Goal: Task Accomplishment & Management: Use online tool/utility

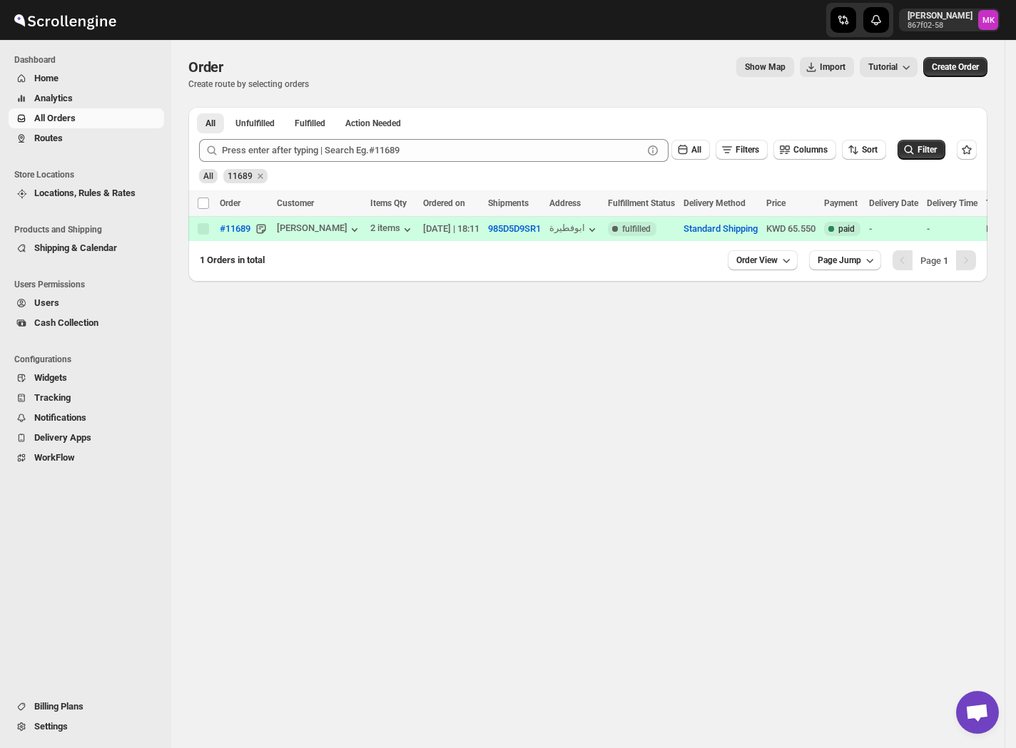
click at [55, 141] on span "Routes" at bounding box center [48, 138] width 29 height 11
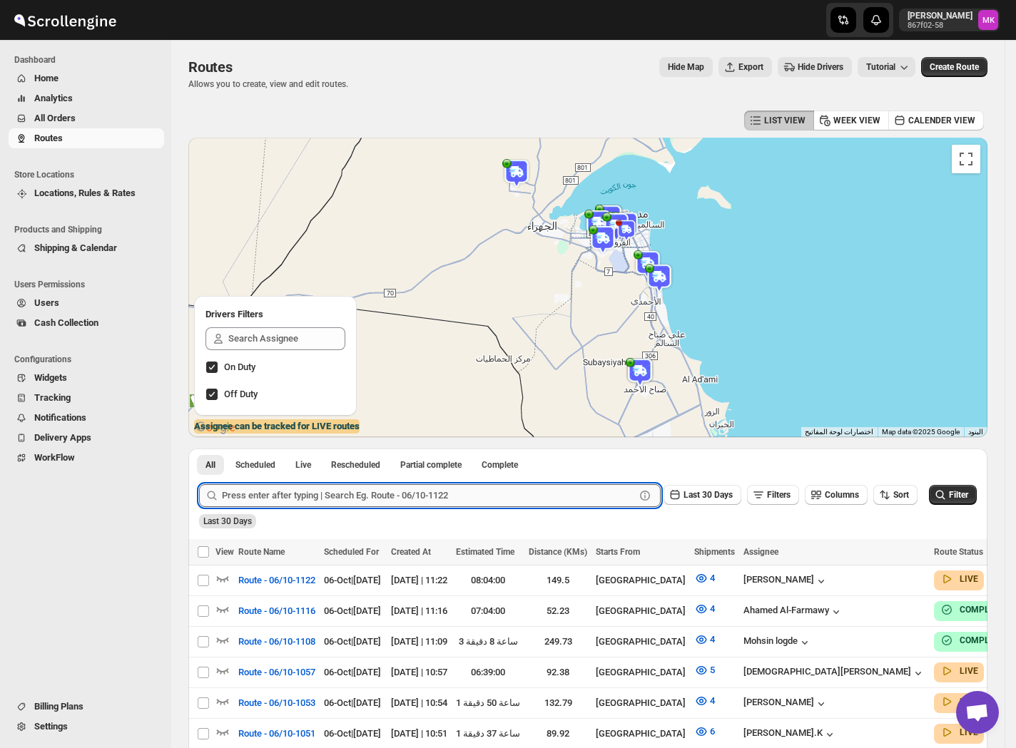
click at [342, 489] on input "text" at bounding box center [428, 495] width 413 height 23
paste input "11787"
type input "11787"
click at [55, 124] on span "All Orders" at bounding box center [97, 118] width 127 height 14
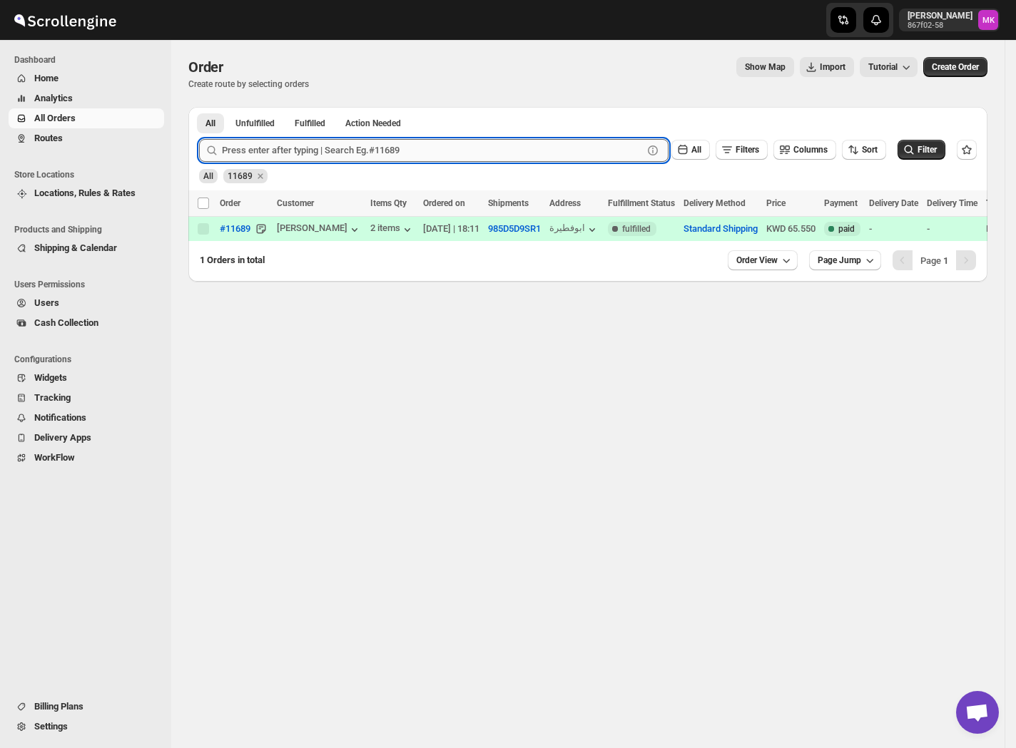
click at [275, 157] on input "text" at bounding box center [432, 150] width 421 height 23
paste input "11787"
type input "11787"
click at [199, 107] on button "Submit" at bounding box center [219, 114] width 41 height 15
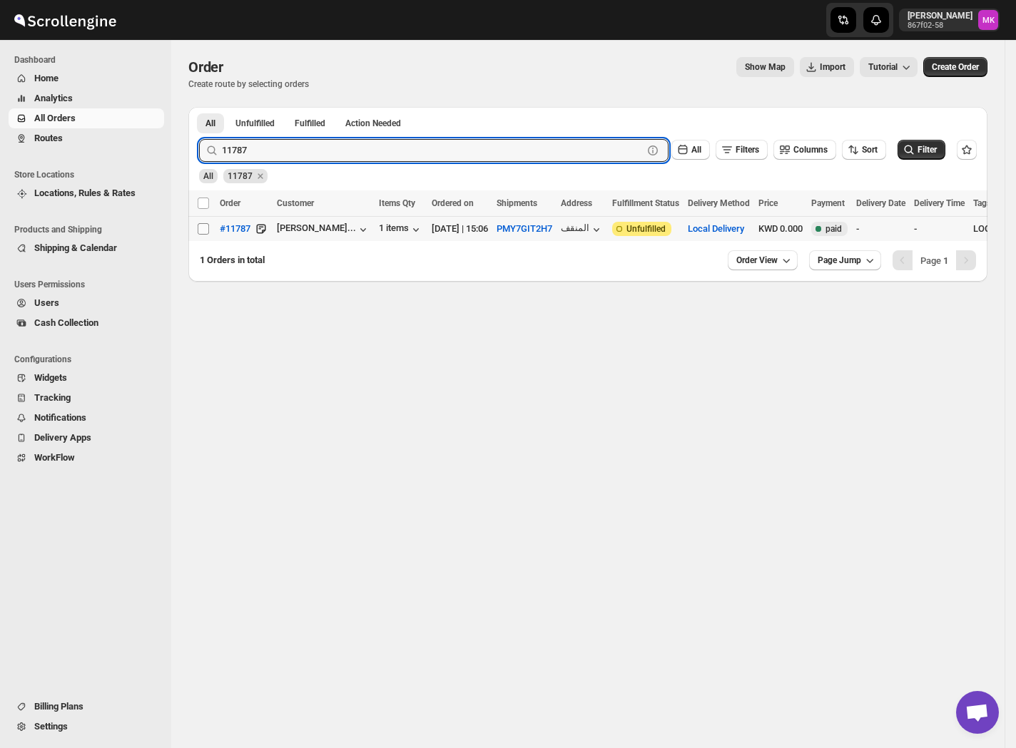
click at [208, 225] on input "Select order" at bounding box center [203, 228] width 11 height 11
checkbox input "true"
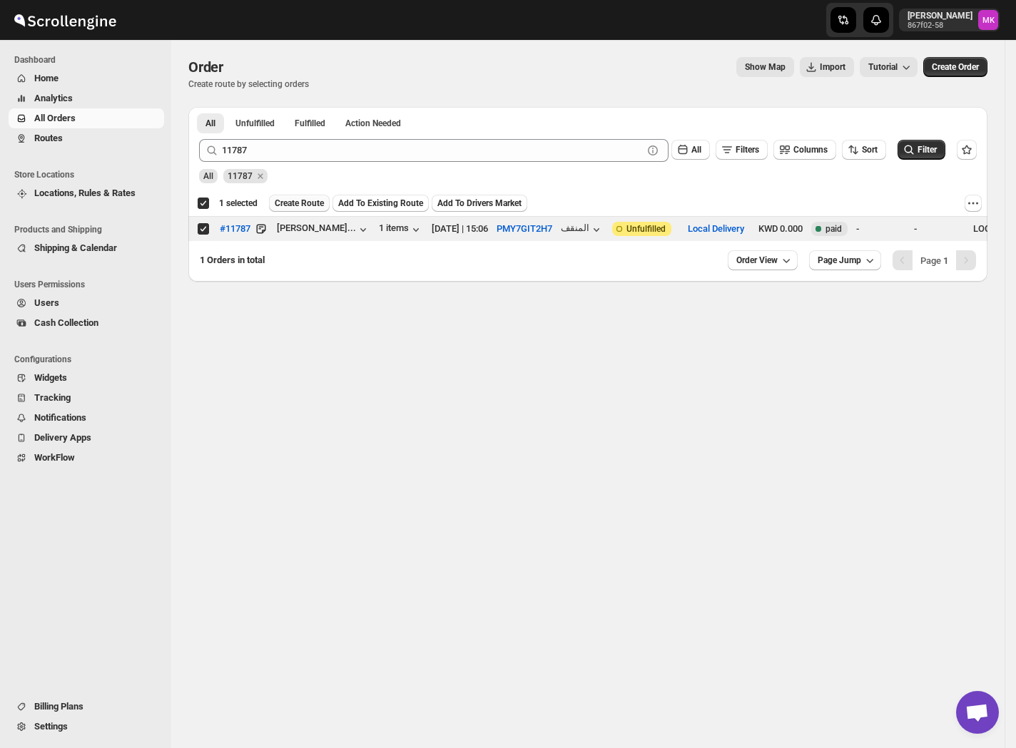
click at [312, 208] on span "Create Route" at bounding box center [299, 203] width 49 height 11
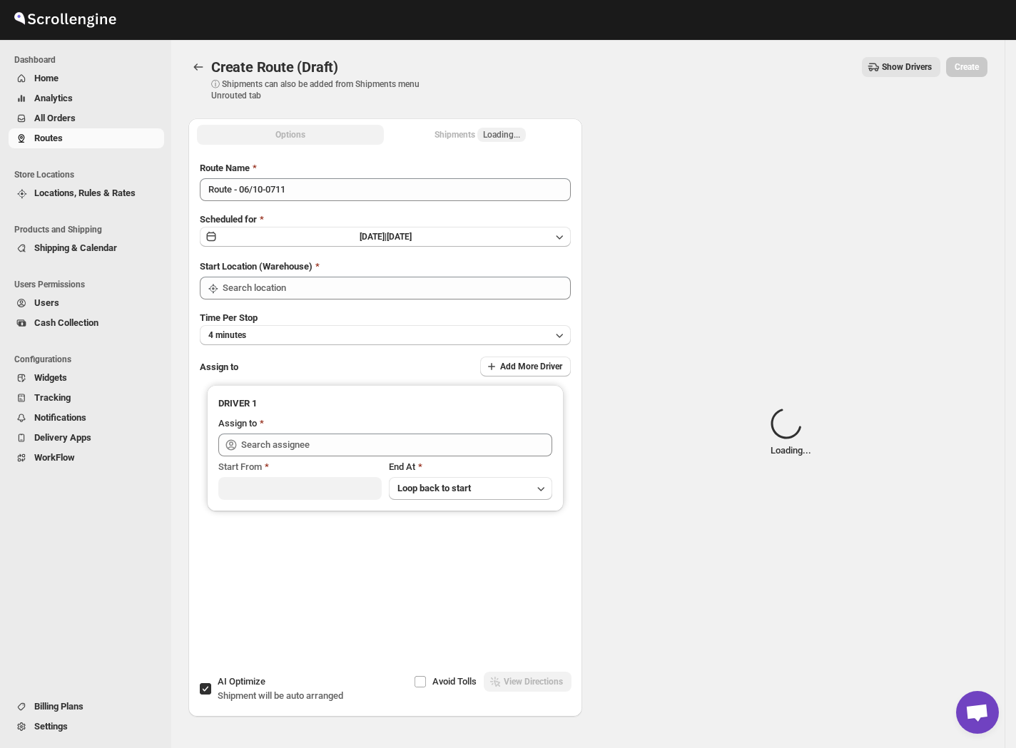
type input "[GEOGRAPHIC_DATA]"
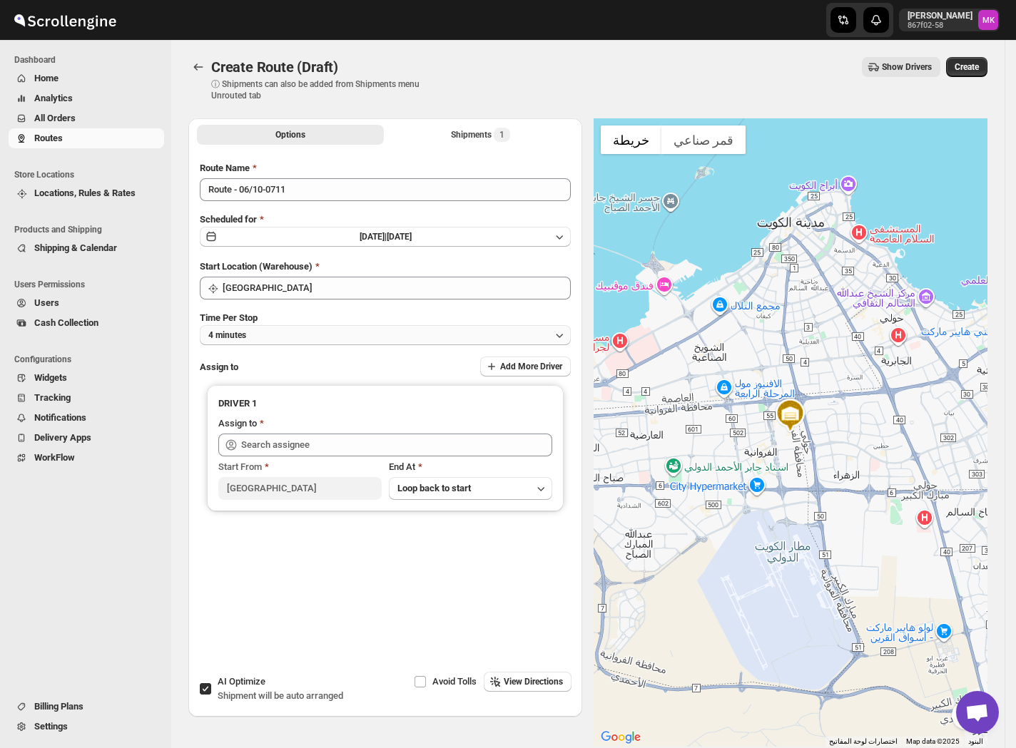
click at [277, 332] on button "4 minutes" at bounding box center [385, 335] width 371 height 20
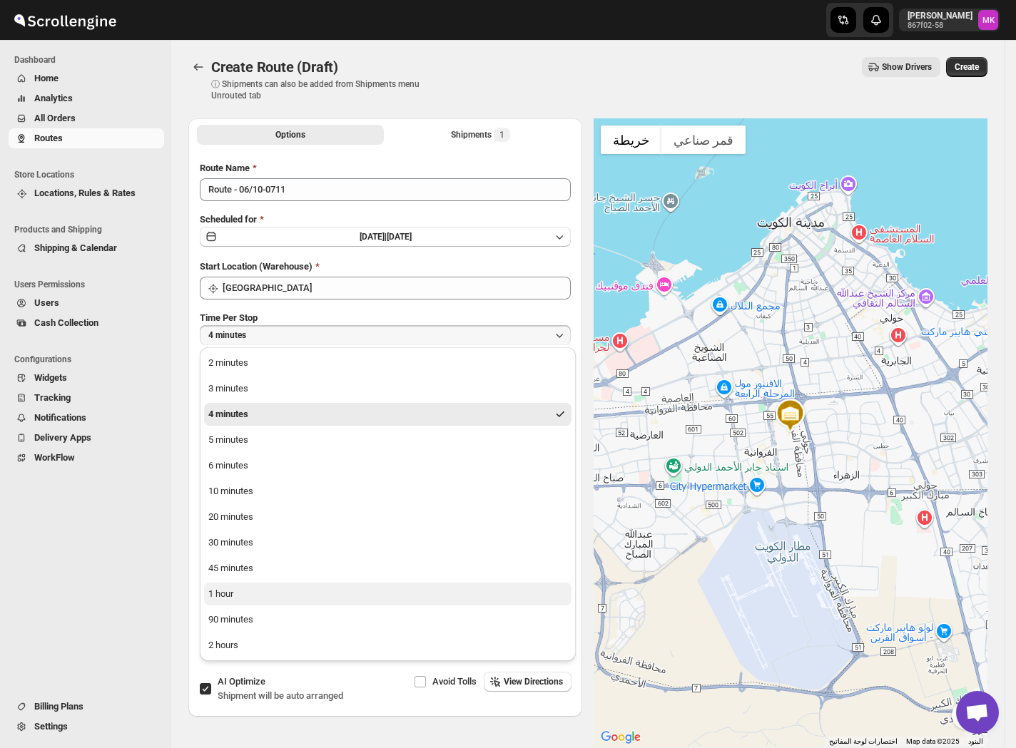
click at [240, 600] on button "1 hour" at bounding box center [387, 594] width 367 height 23
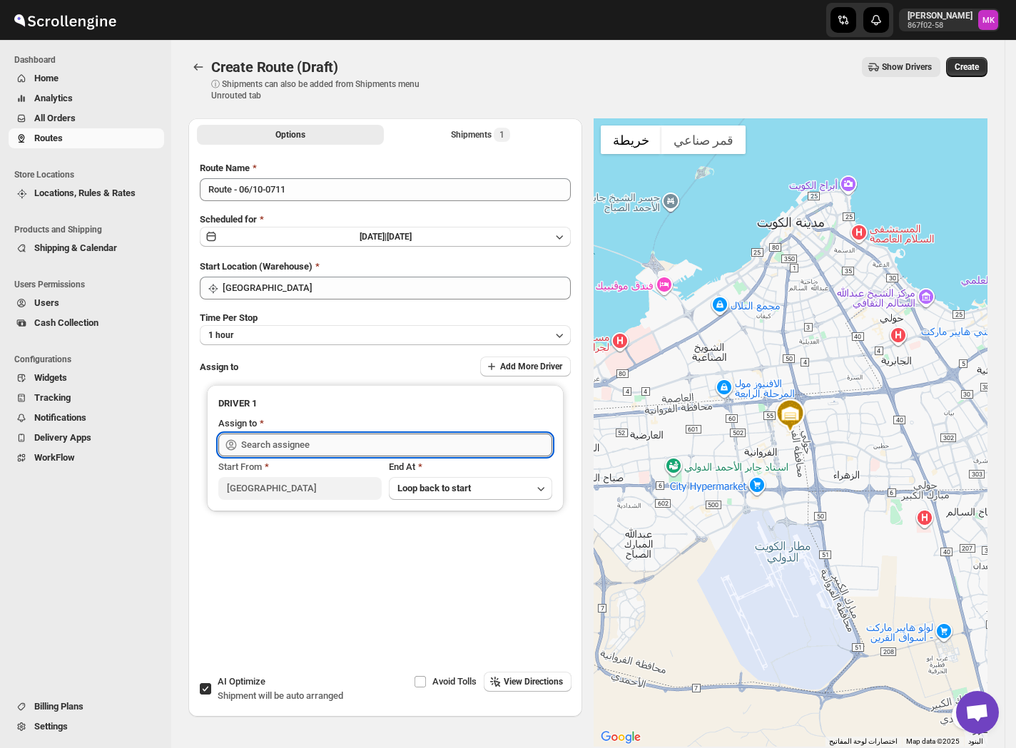
click at [278, 440] on input "text" at bounding box center [396, 445] width 311 height 23
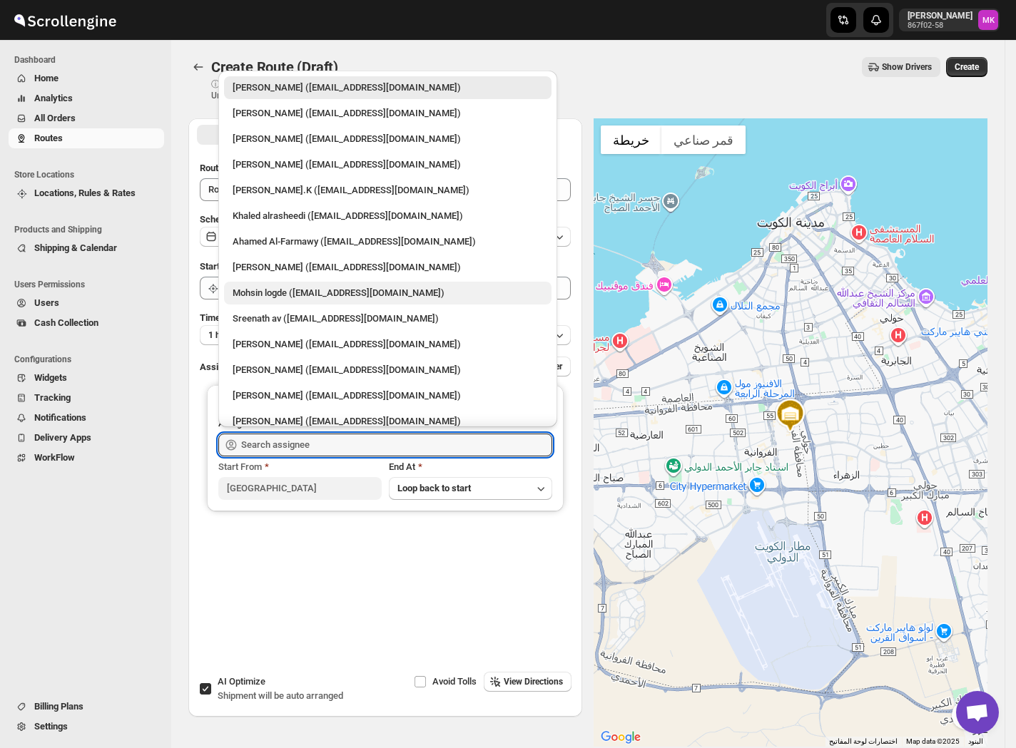
click at [280, 295] on div "Mohsin logde ([EMAIL_ADDRESS][DOMAIN_NAME])" at bounding box center [387, 293] width 310 height 14
type input "Mohsin logde ([EMAIL_ADDRESS][DOMAIN_NAME])"
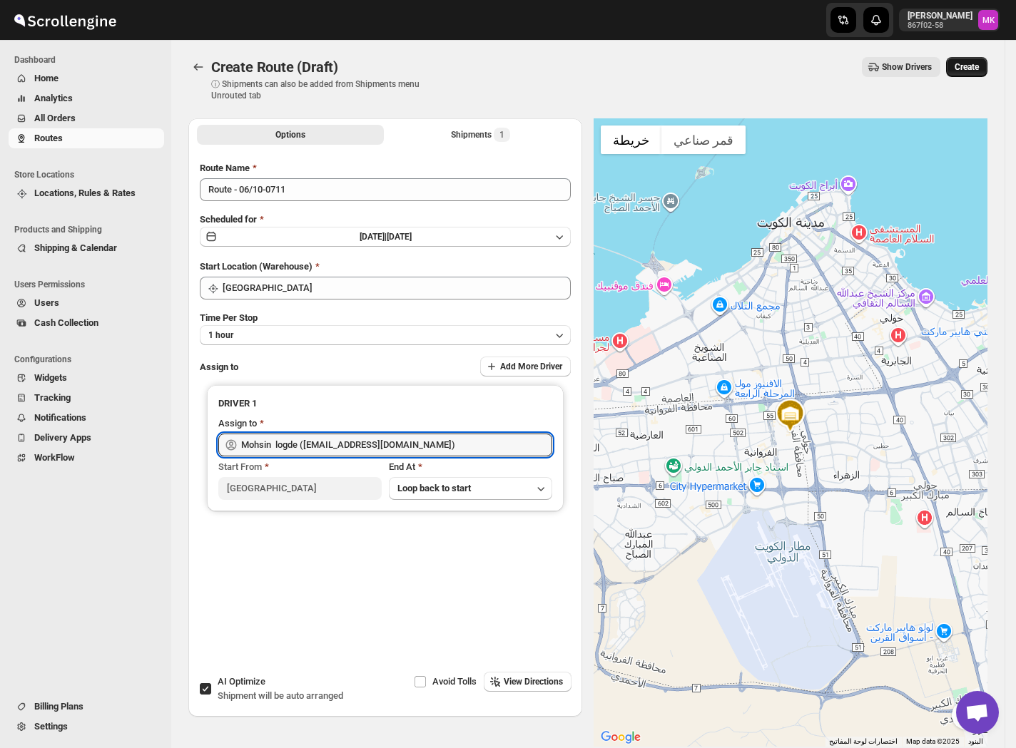
click at [967, 67] on span "Create" at bounding box center [966, 66] width 24 height 11
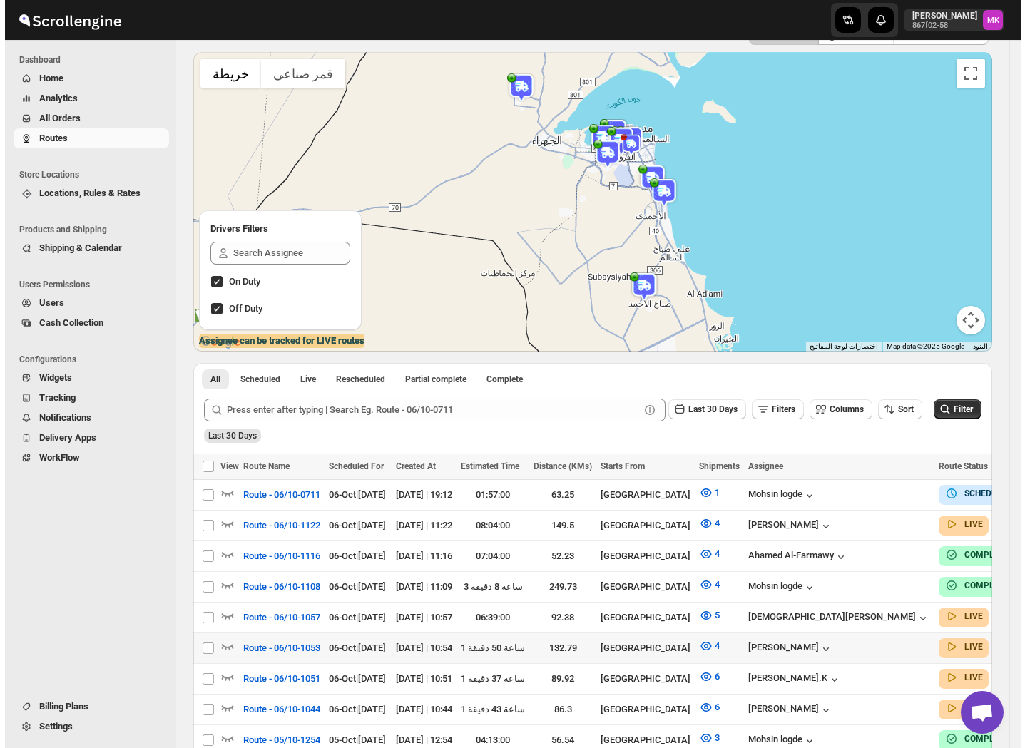
scroll to position [95, 0]
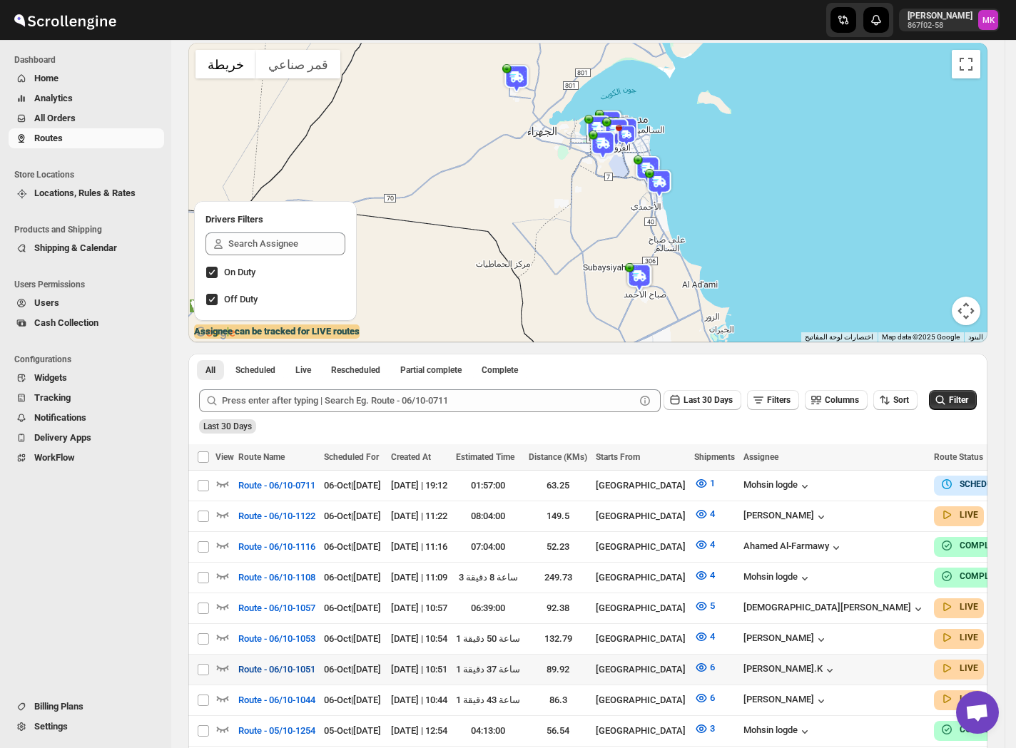
click at [280, 663] on span "Route - 06/10-1051" at bounding box center [276, 670] width 77 height 14
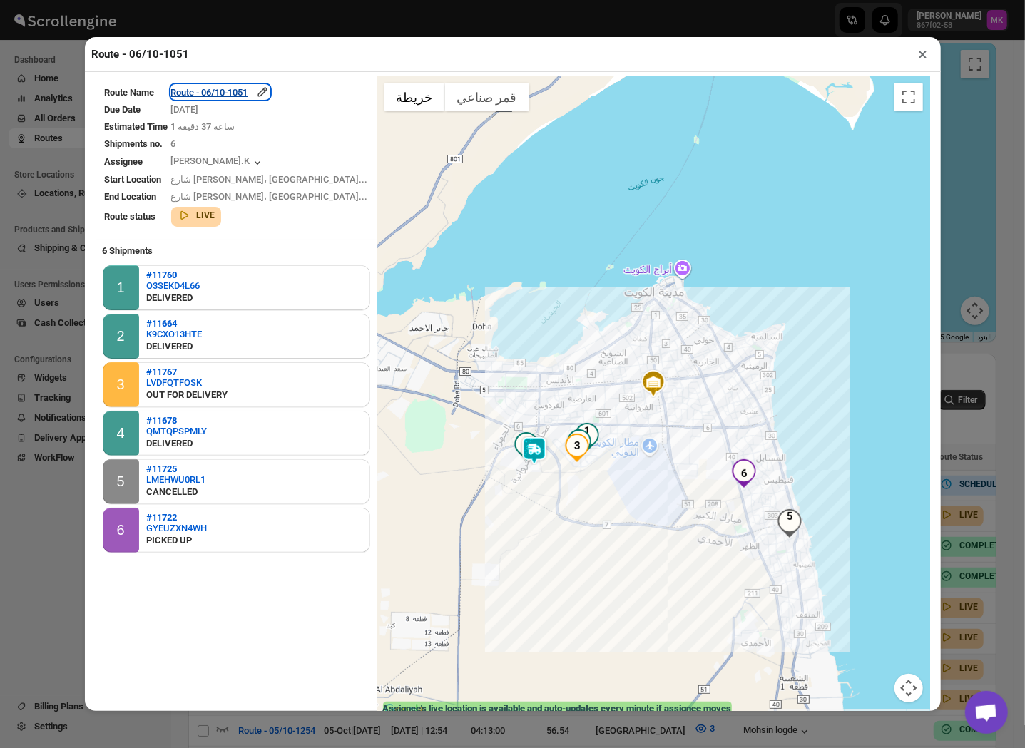
click at [261, 94] on div "Route - 06/10-1051" at bounding box center [220, 92] width 98 height 14
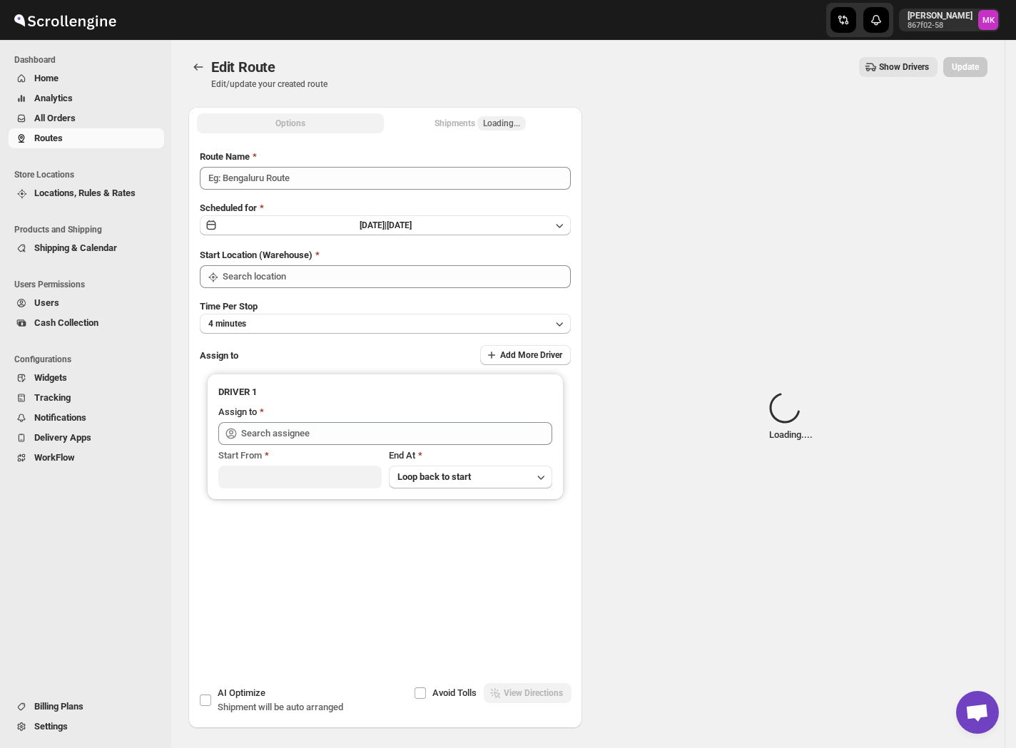
type input "Route - 06/10-1051"
type input "[GEOGRAPHIC_DATA]"
type input "[PERSON_NAME].K ([EMAIL_ADDRESS][DOMAIN_NAME])"
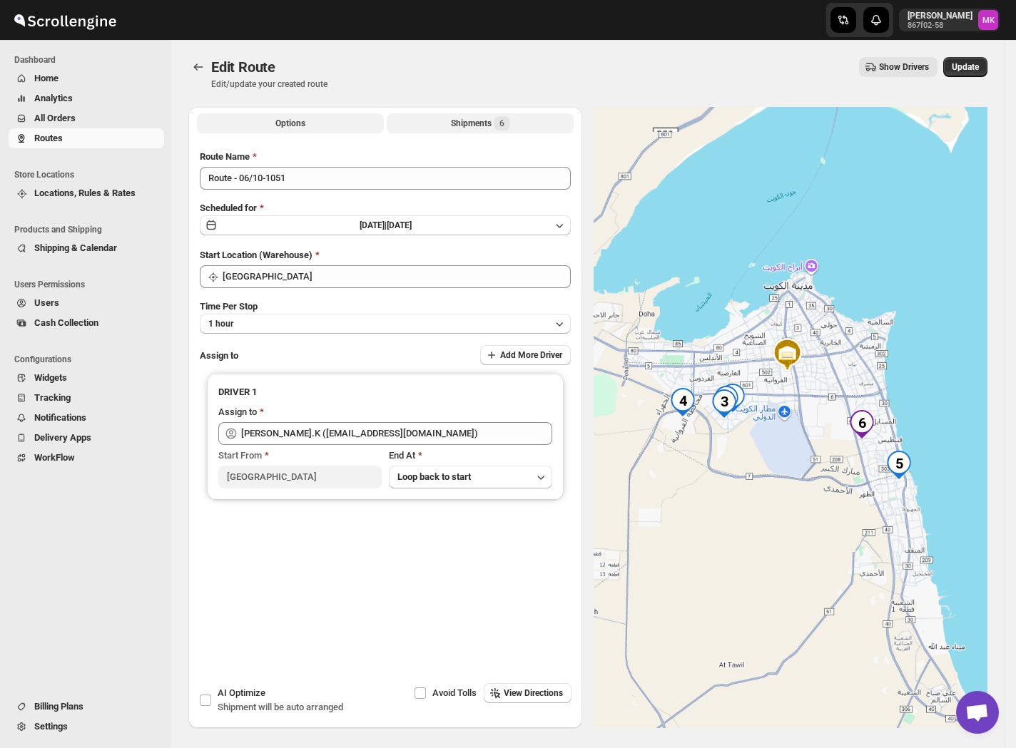
click at [465, 120] on div "Shipments 6" at bounding box center [480, 123] width 59 height 14
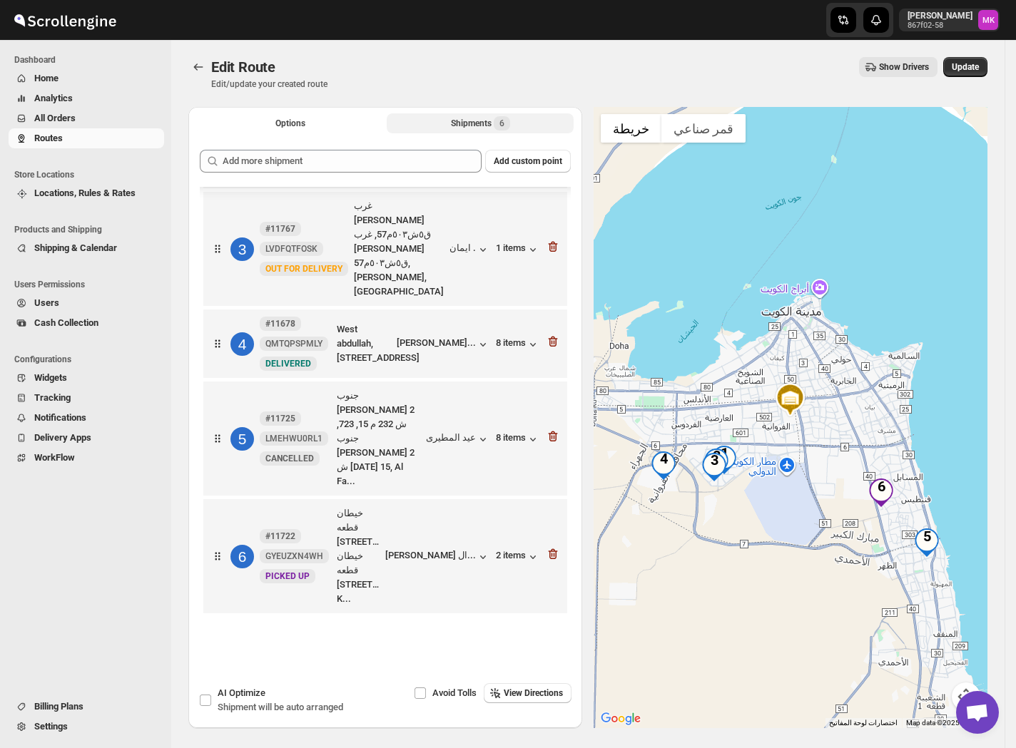
scroll to position [265, 0]
click at [551, 549] on icon "button" at bounding box center [552, 554] width 9 height 11
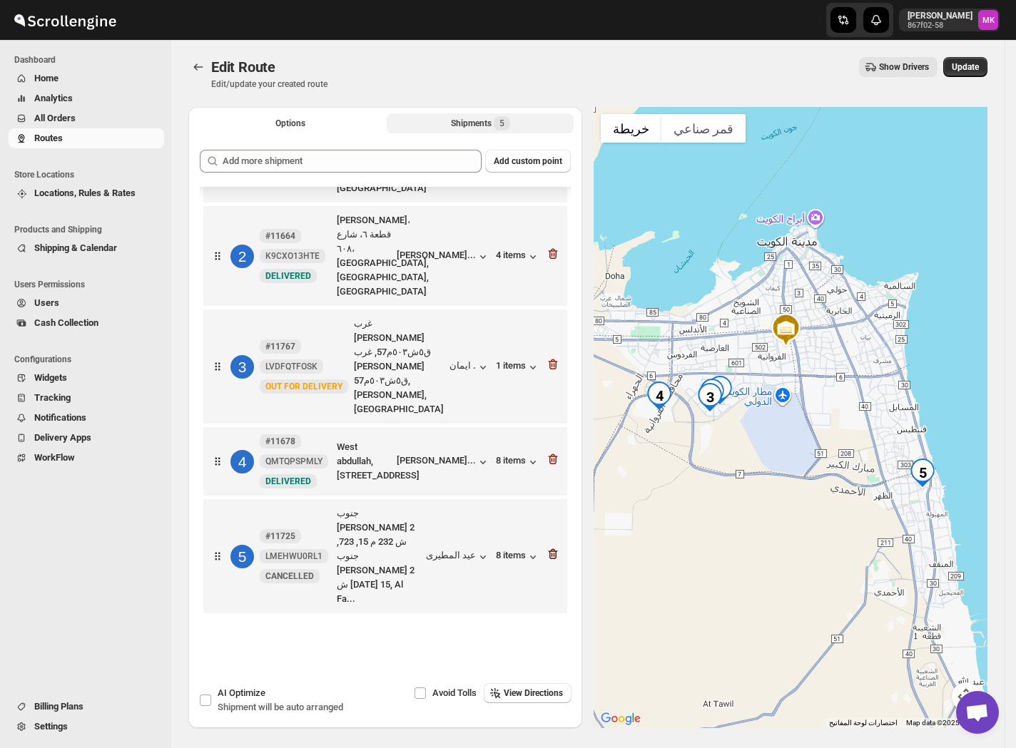
click at [548, 561] on icon "button" at bounding box center [553, 554] width 14 height 14
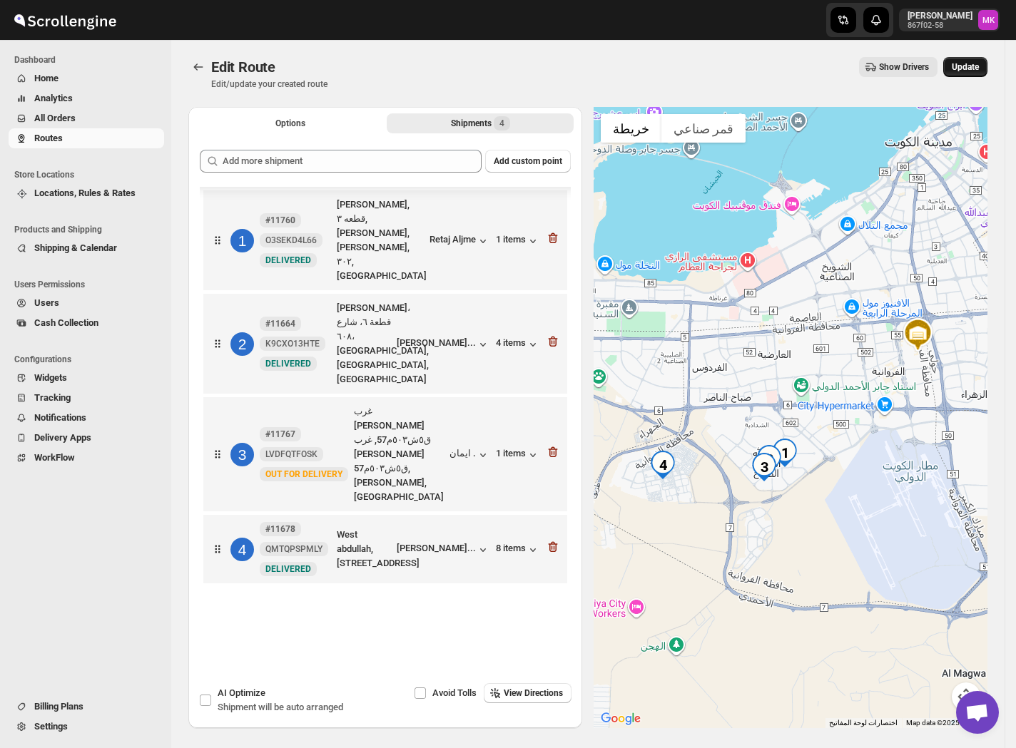
click at [974, 75] on button "Update" at bounding box center [965, 67] width 44 height 20
